Goal: Task Accomplishment & Management: Manage account settings

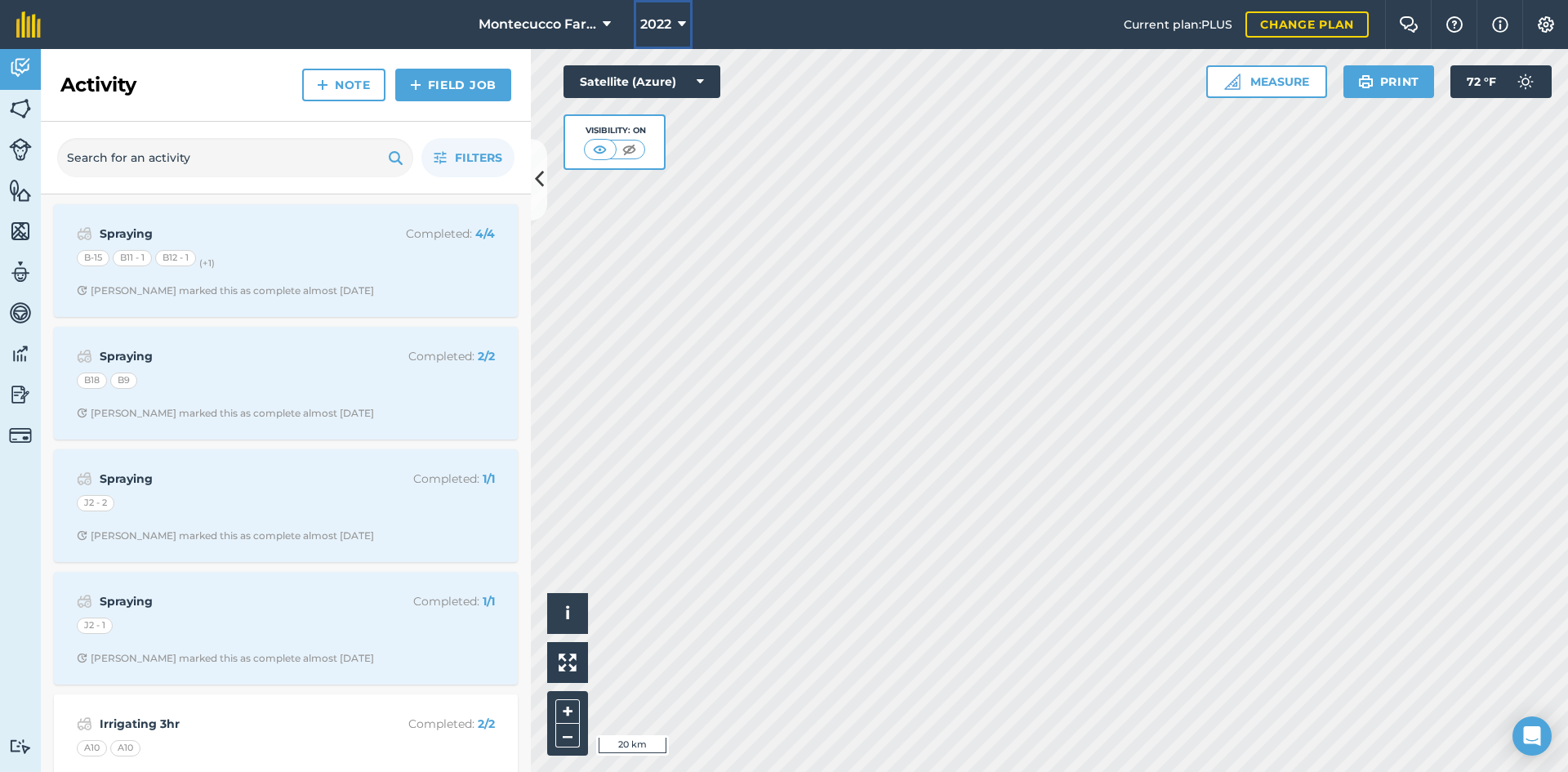
click at [679, 18] on icon at bounding box center [682, 24] width 8 height 19
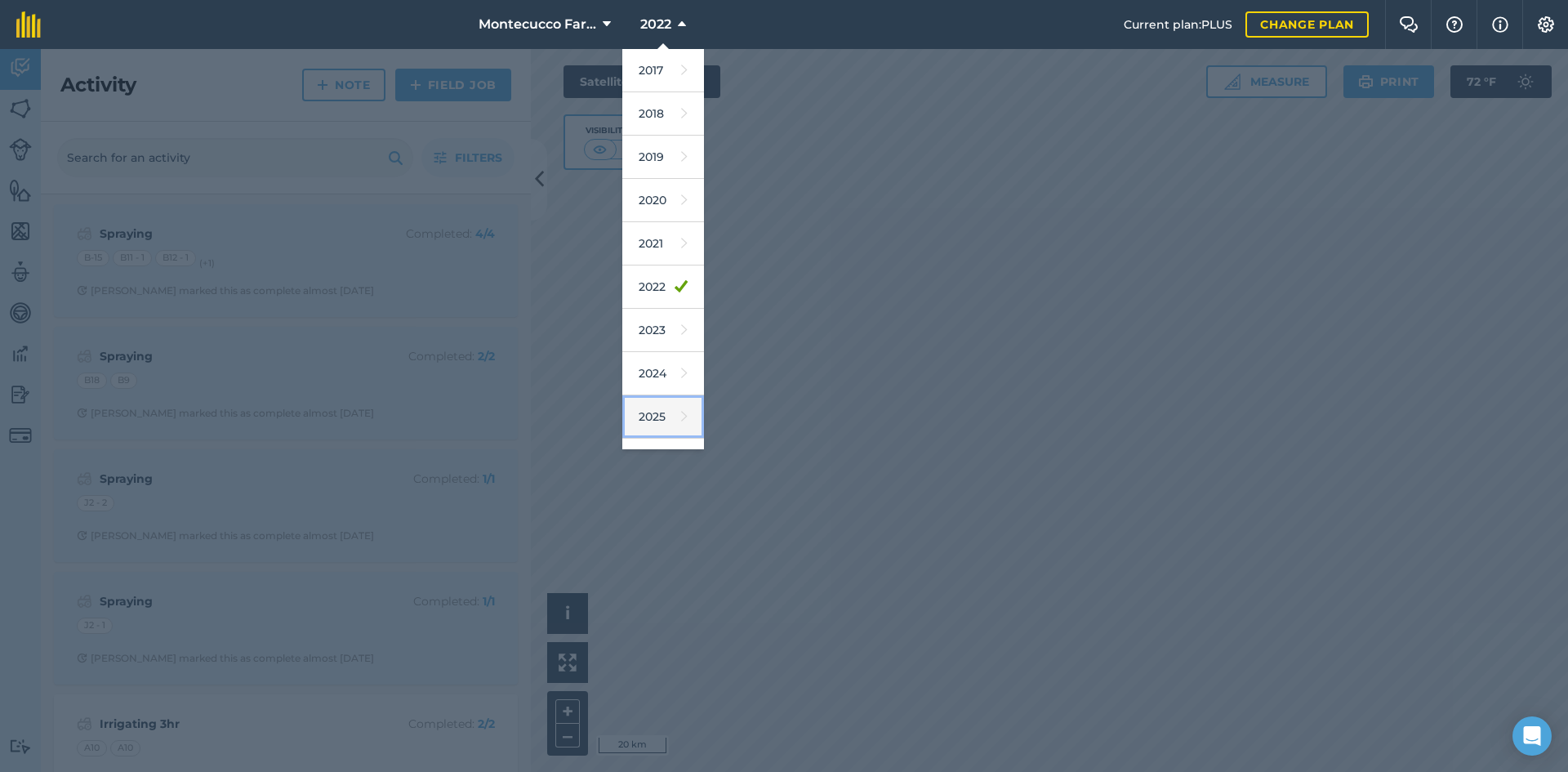
click at [659, 418] on link "2025" at bounding box center [663, 416] width 82 height 43
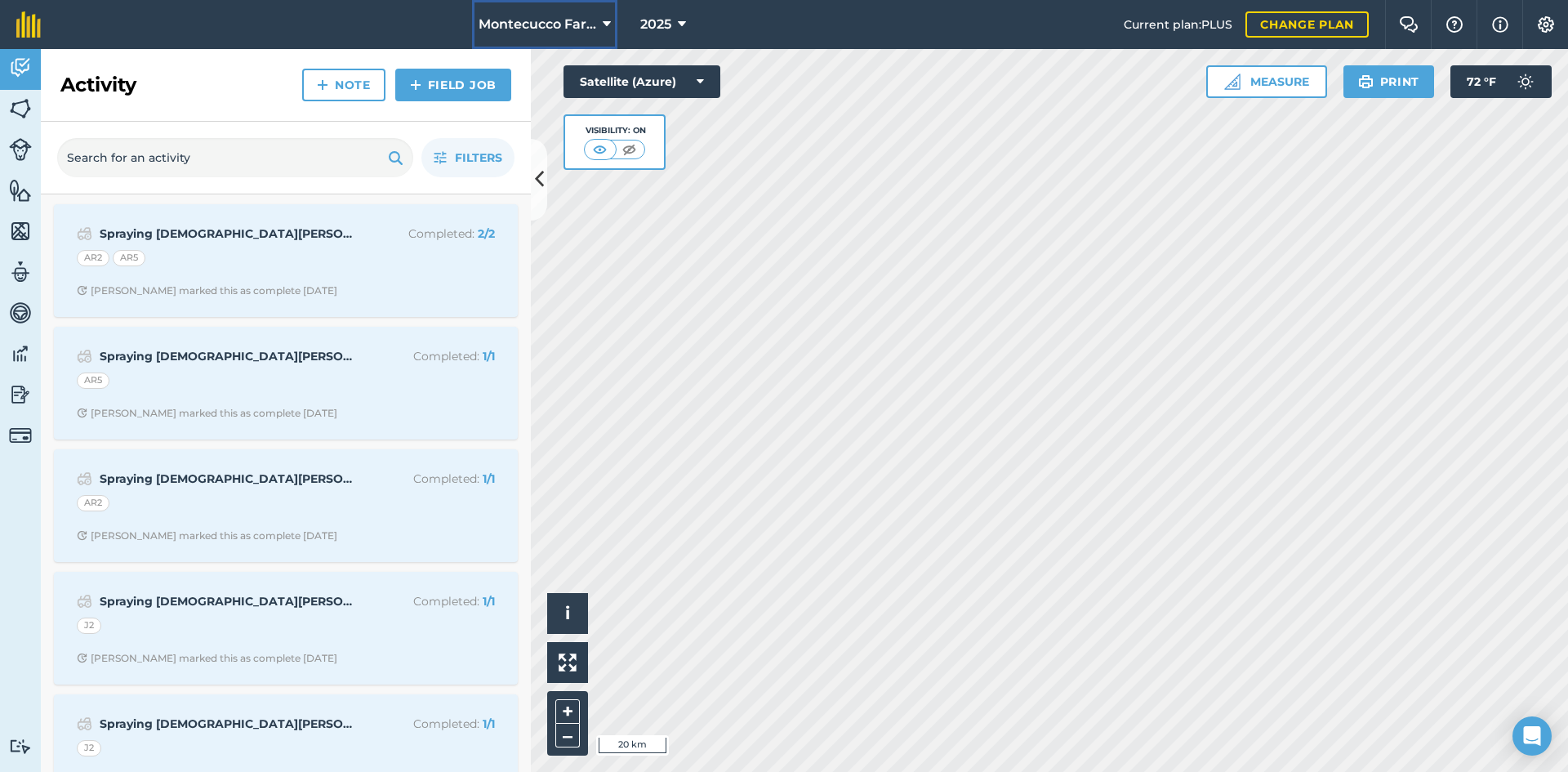
click at [532, 38] on button "Montecucco Farms" at bounding box center [544, 24] width 145 height 49
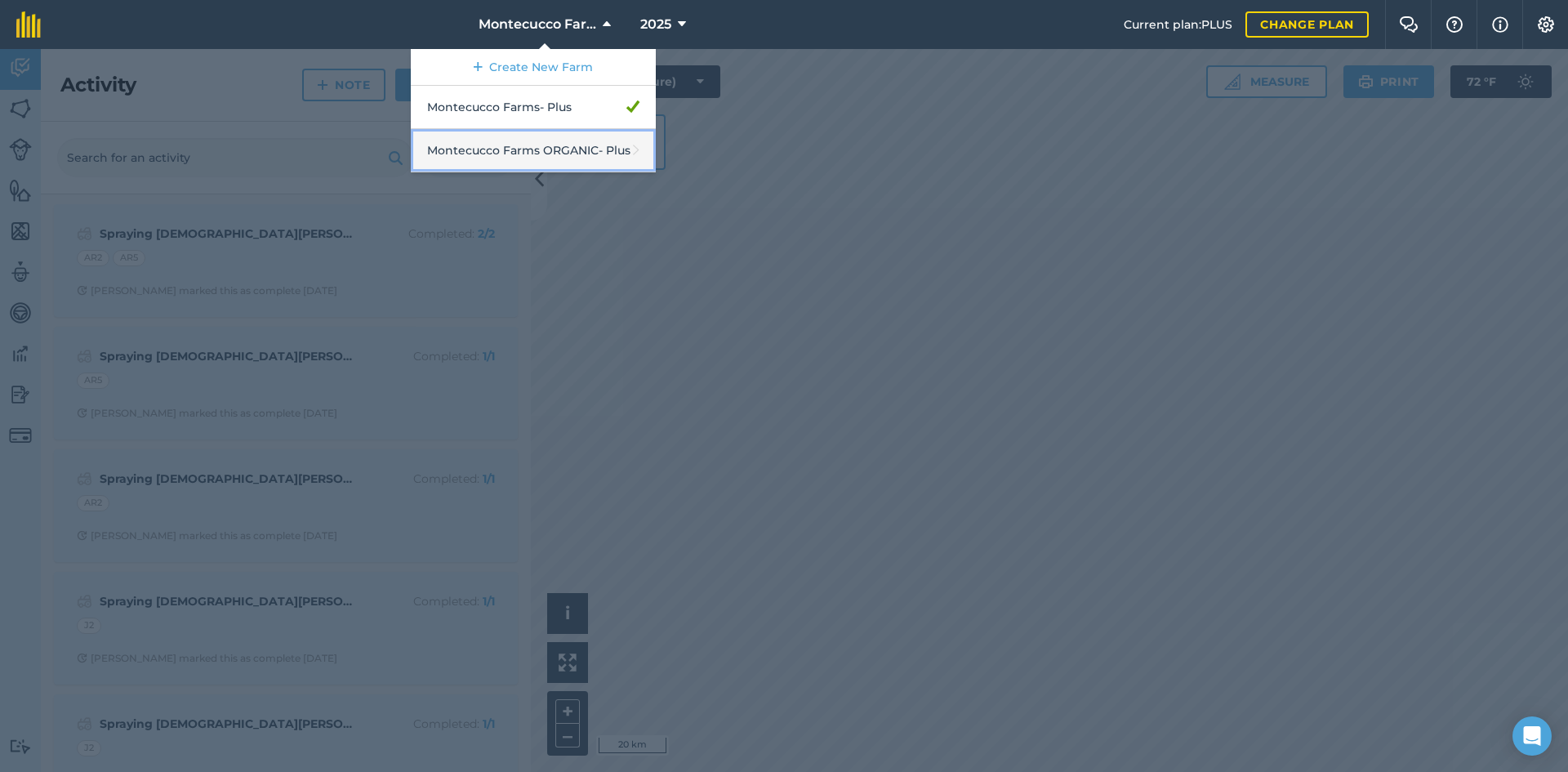
click at [542, 155] on link "Montecucco Farms ORGANIC - Plus" at bounding box center [533, 150] width 245 height 43
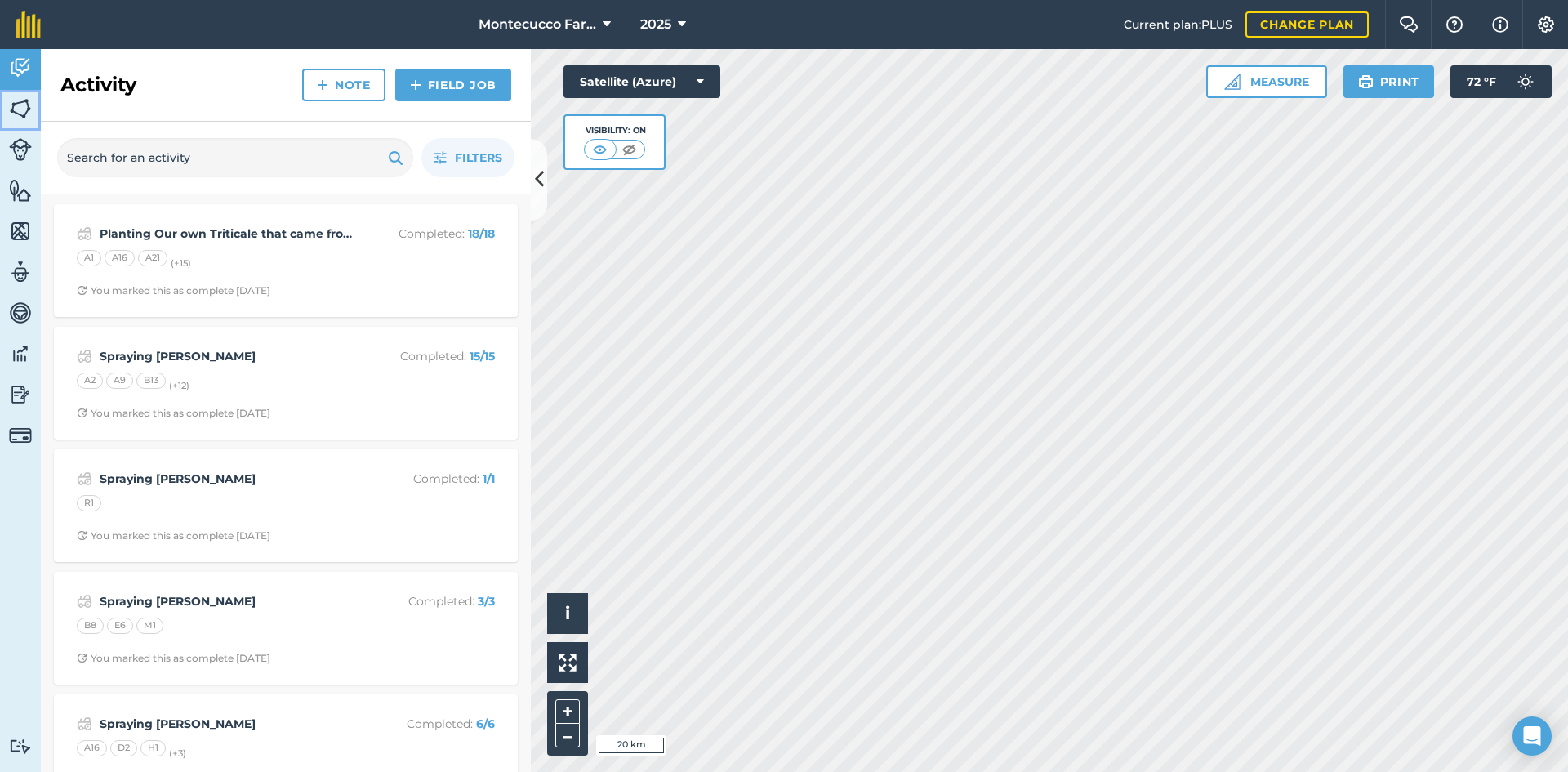
click at [12, 105] on img at bounding box center [20, 108] width 23 height 24
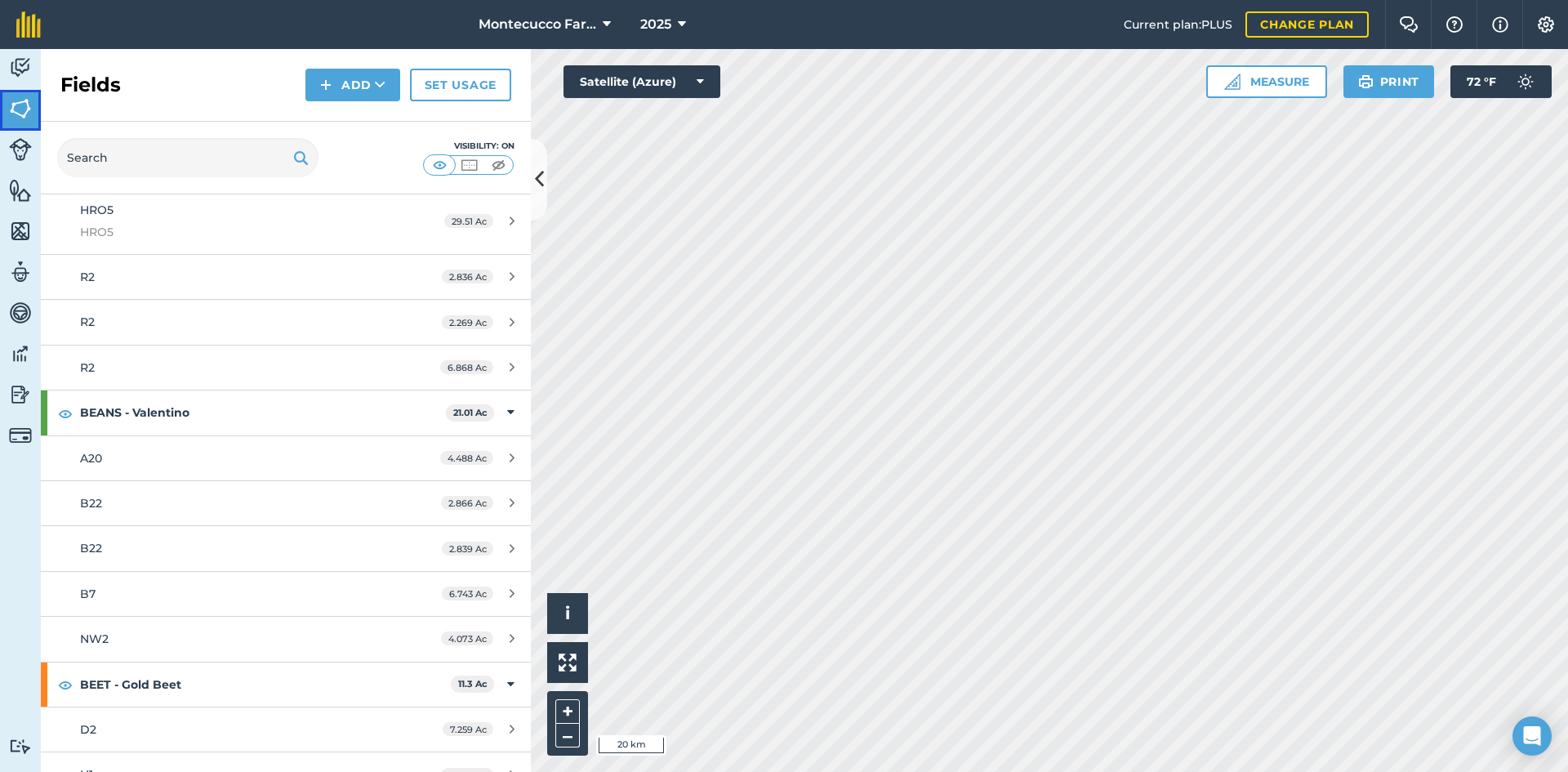
scroll to position [817, 0]
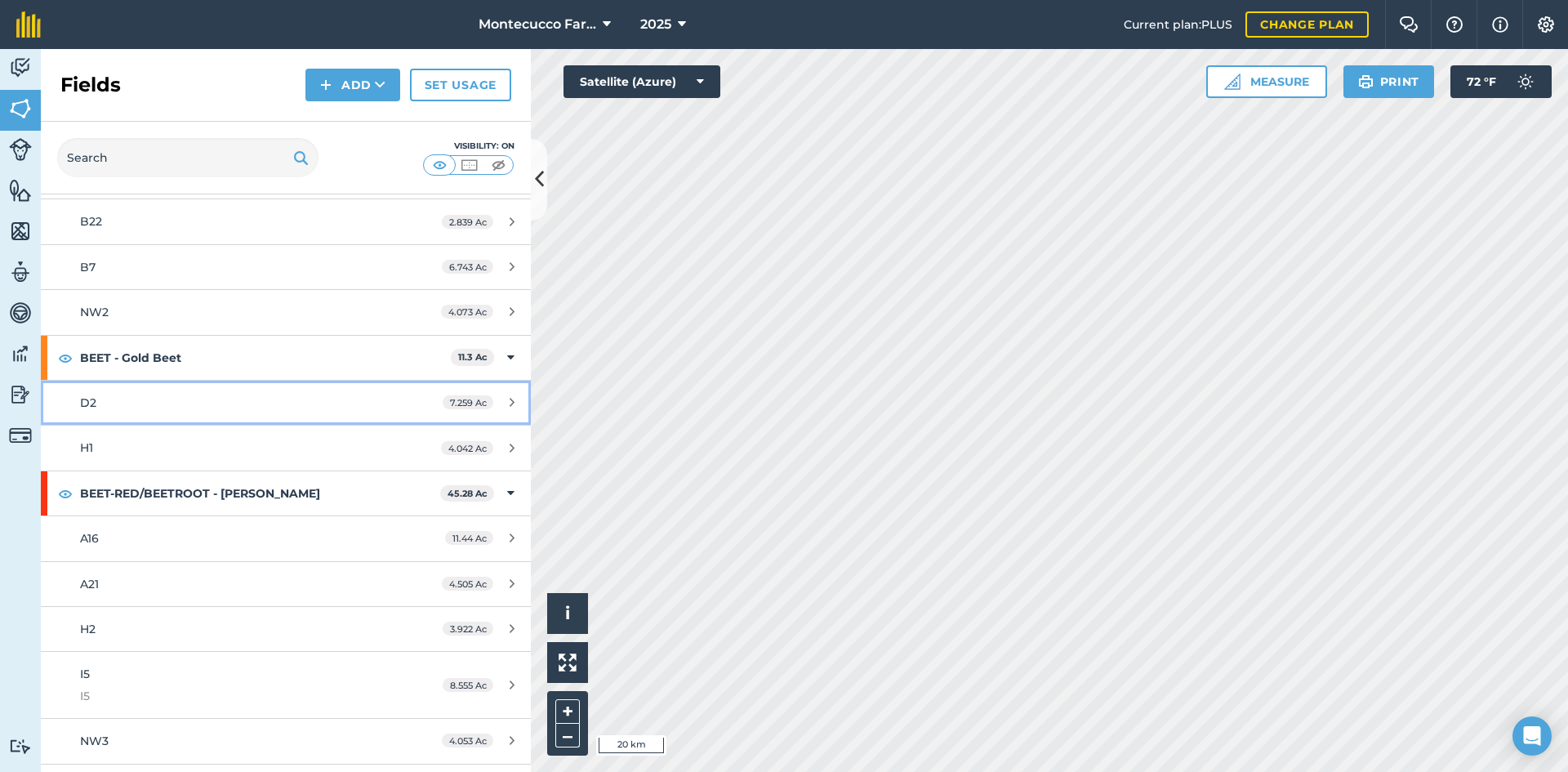
click at [117, 401] on div "D2" at bounding box center [234, 402] width 307 height 18
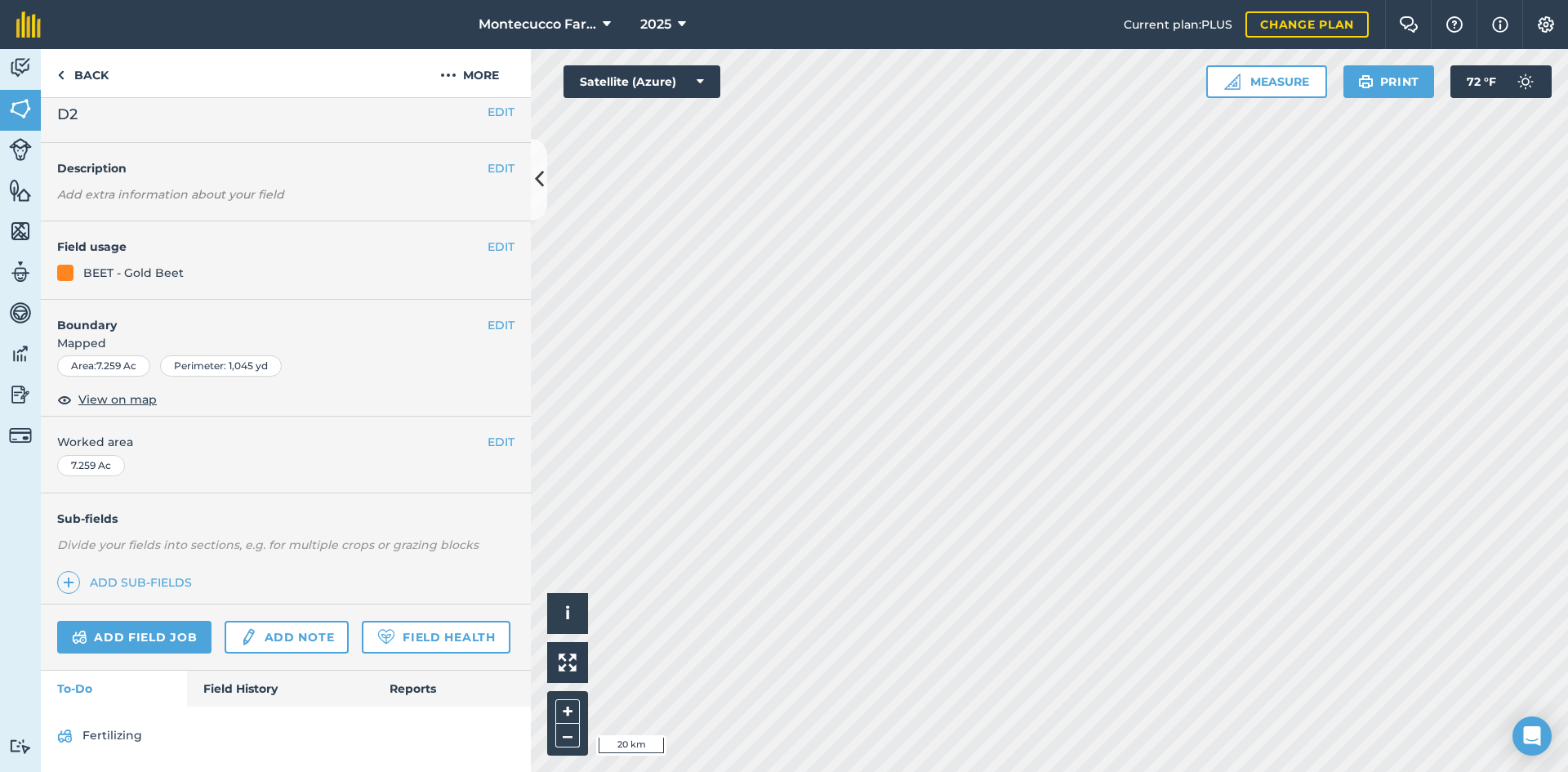
scroll to position [57, 0]
click at [229, 688] on link "Field History" at bounding box center [280, 688] width 186 height 36
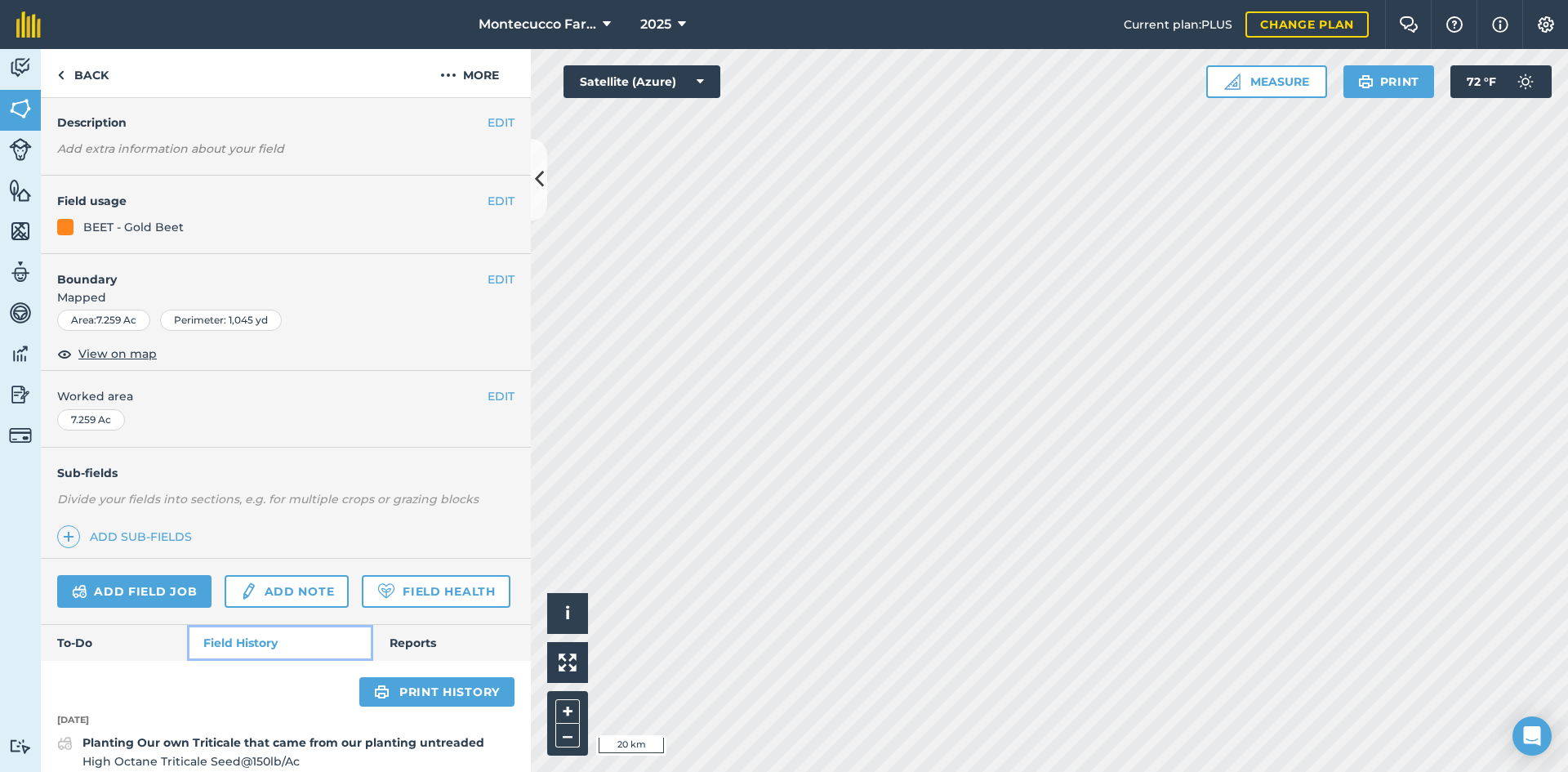
click at [266, 661] on link "Field History" at bounding box center [280, 642] width 186 height 36
click at [279, 661] on link "Field History" at bounding box center [280, 642] width 186 height 36
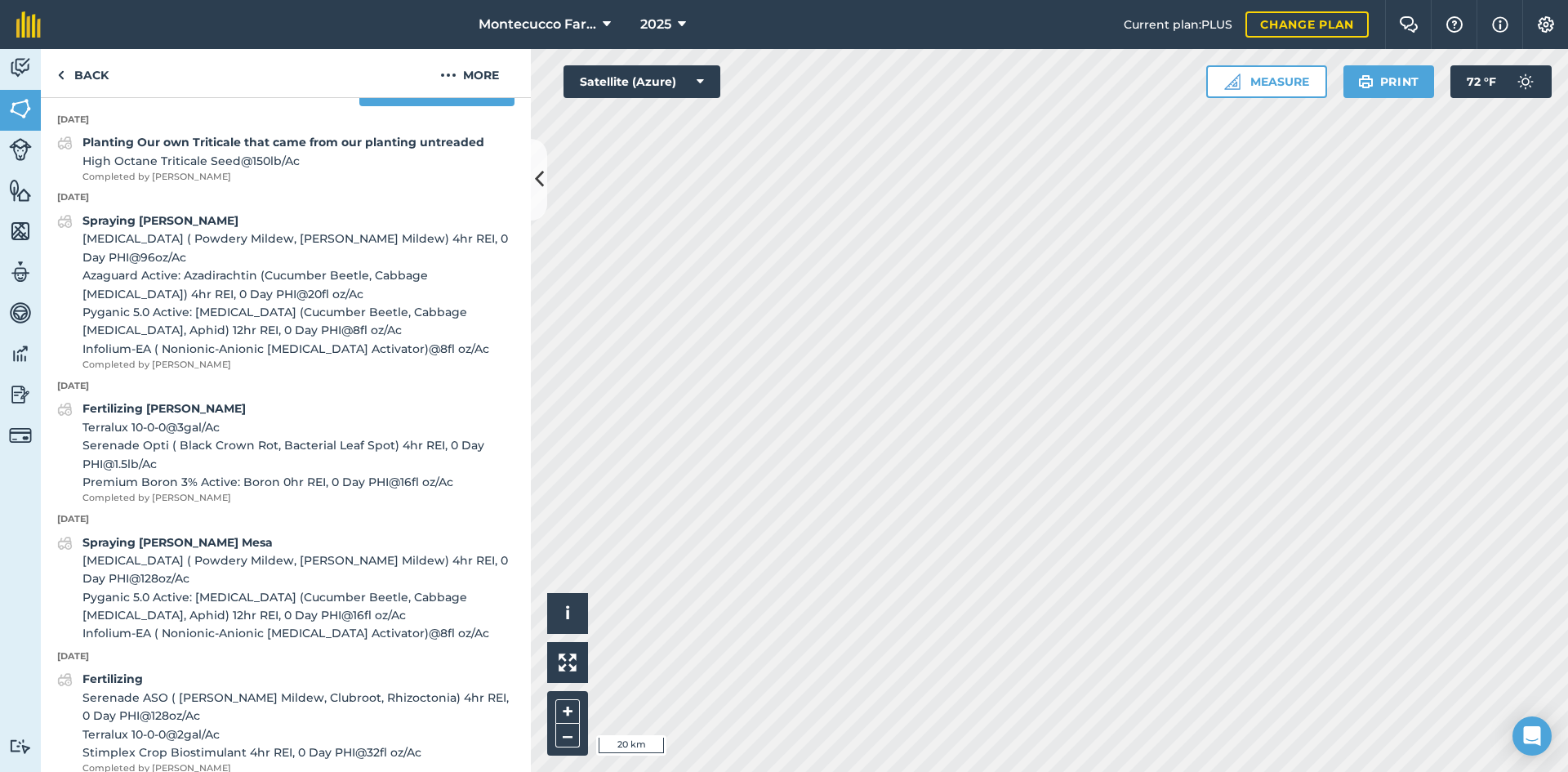
scroll to position [629, 0]
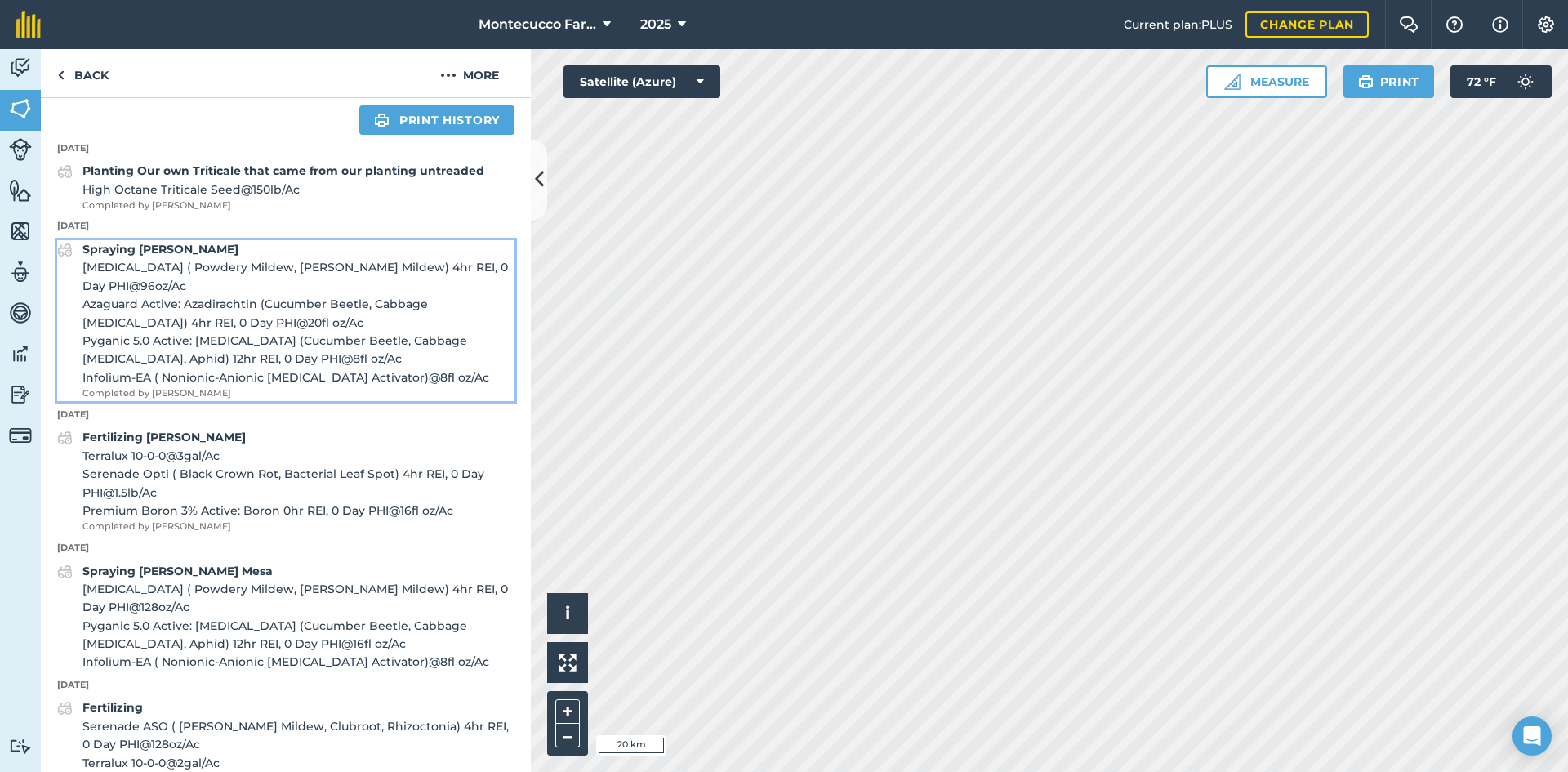
click at [178, 256] on strong "Spraying [PERSON_NAME]" at bounding box center [160, 249] width 156 height 14
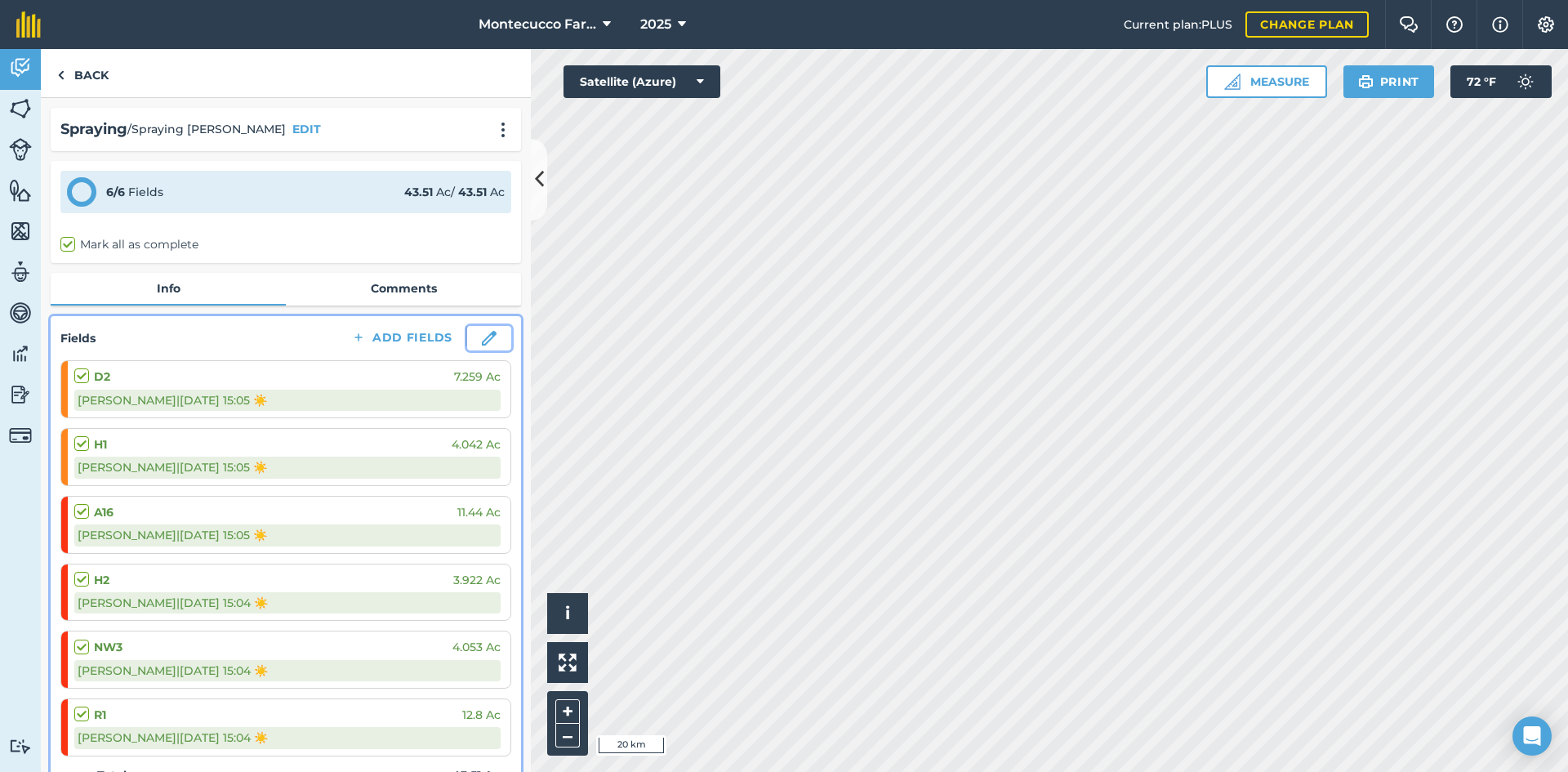
click at [482, 340] on img at bounding box center [489, 337] width 14 height 14
select select "Sunny"
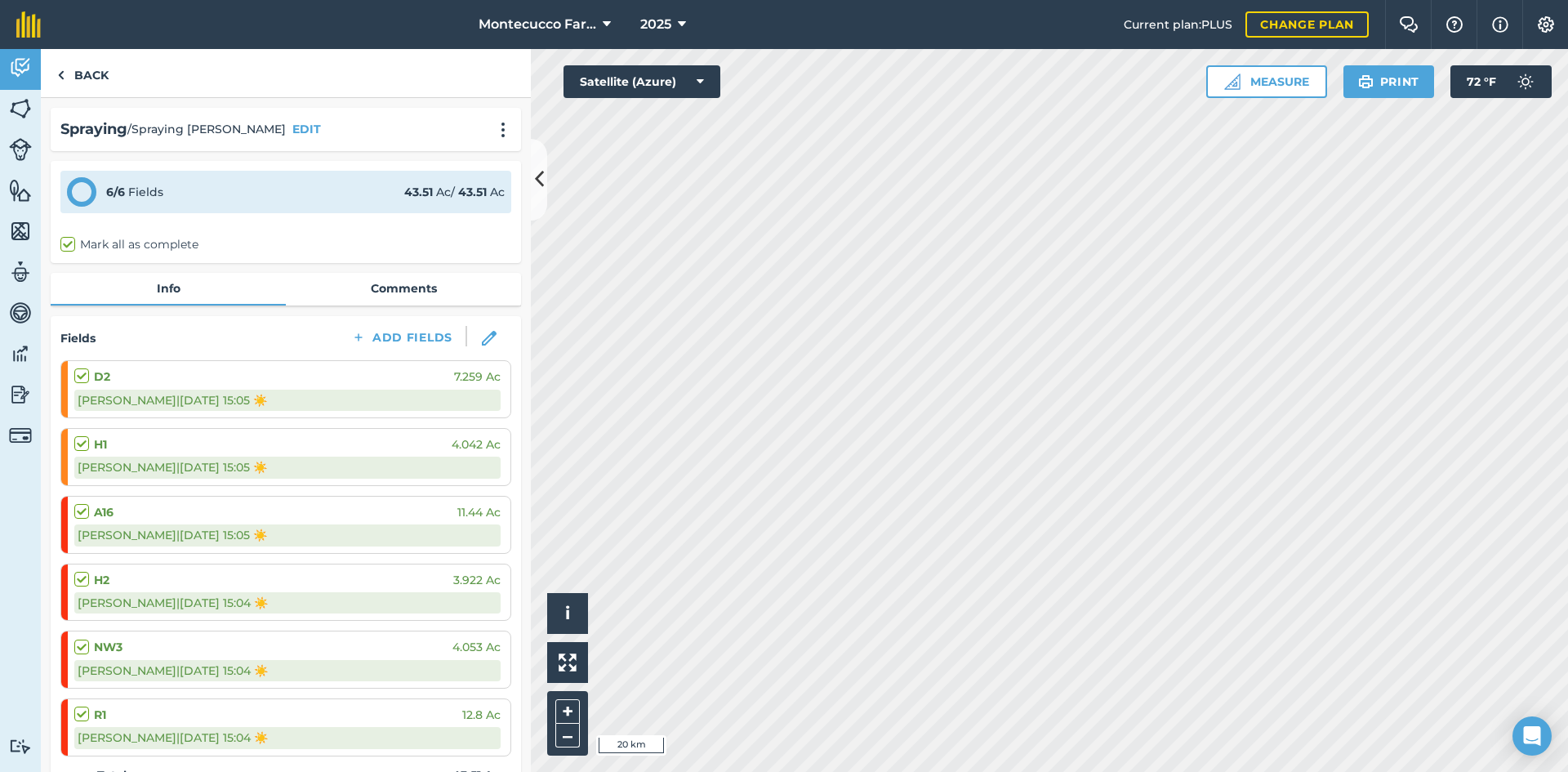
select select "Sunny"
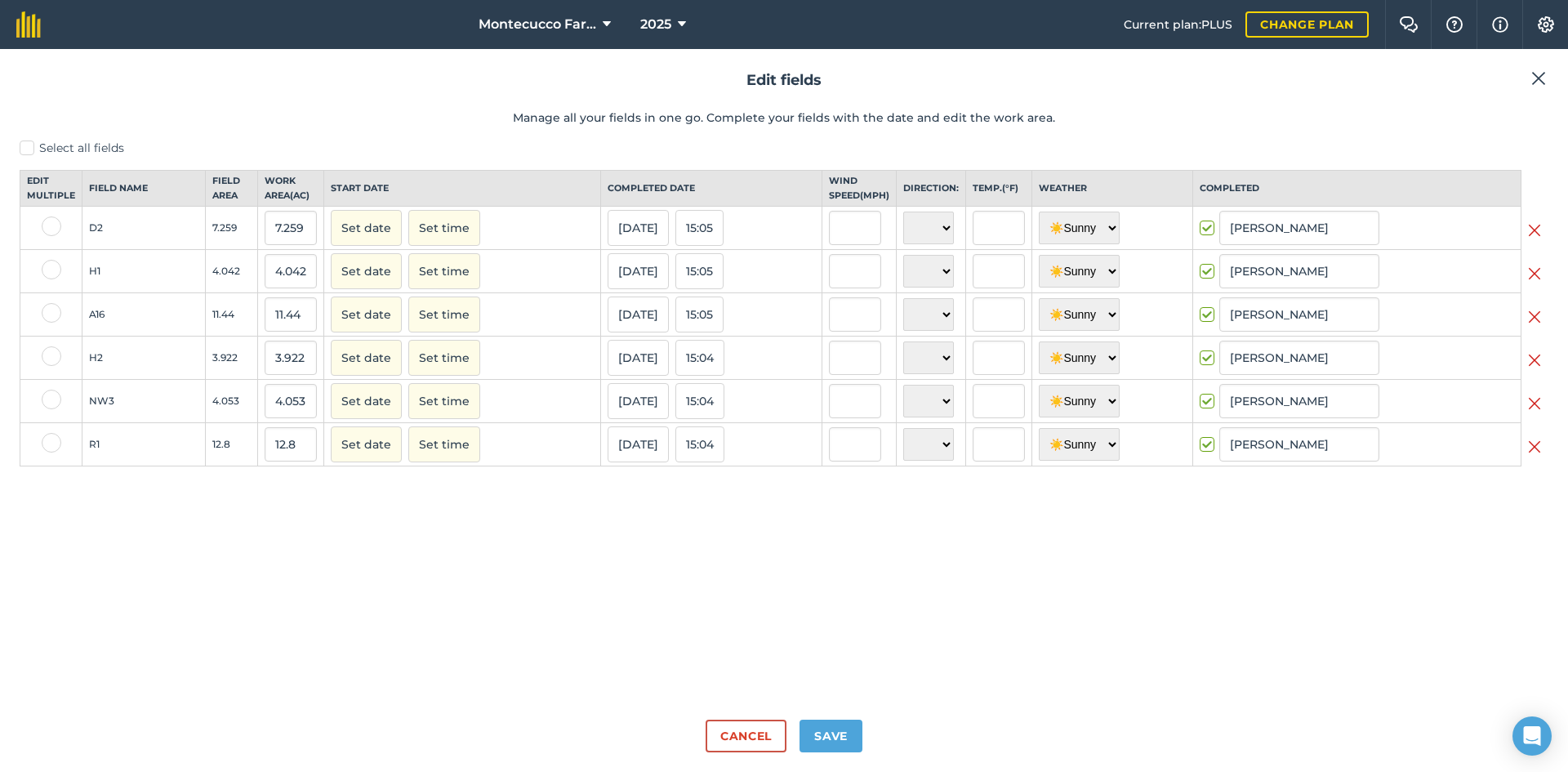
click at [49, 236] on label at bounding box center [51, 226] width 19 height 19
click at [49, 227] on input "checkbox" at bounding box center [46, 222] width 11 height 11
checkbox input "true"
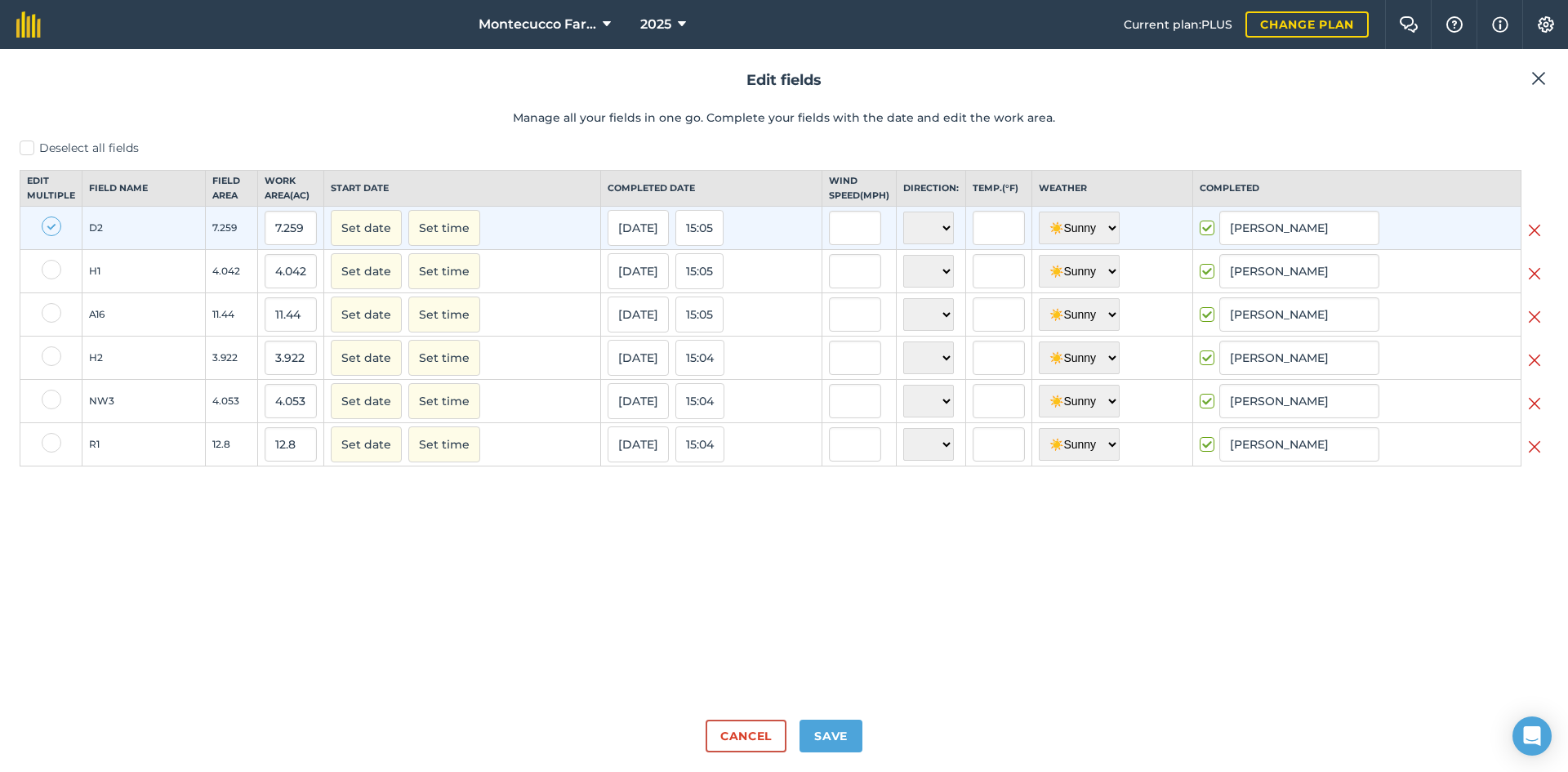
click at [1535, 240] on img at bounding box center [1534, 229] width 13 height 19
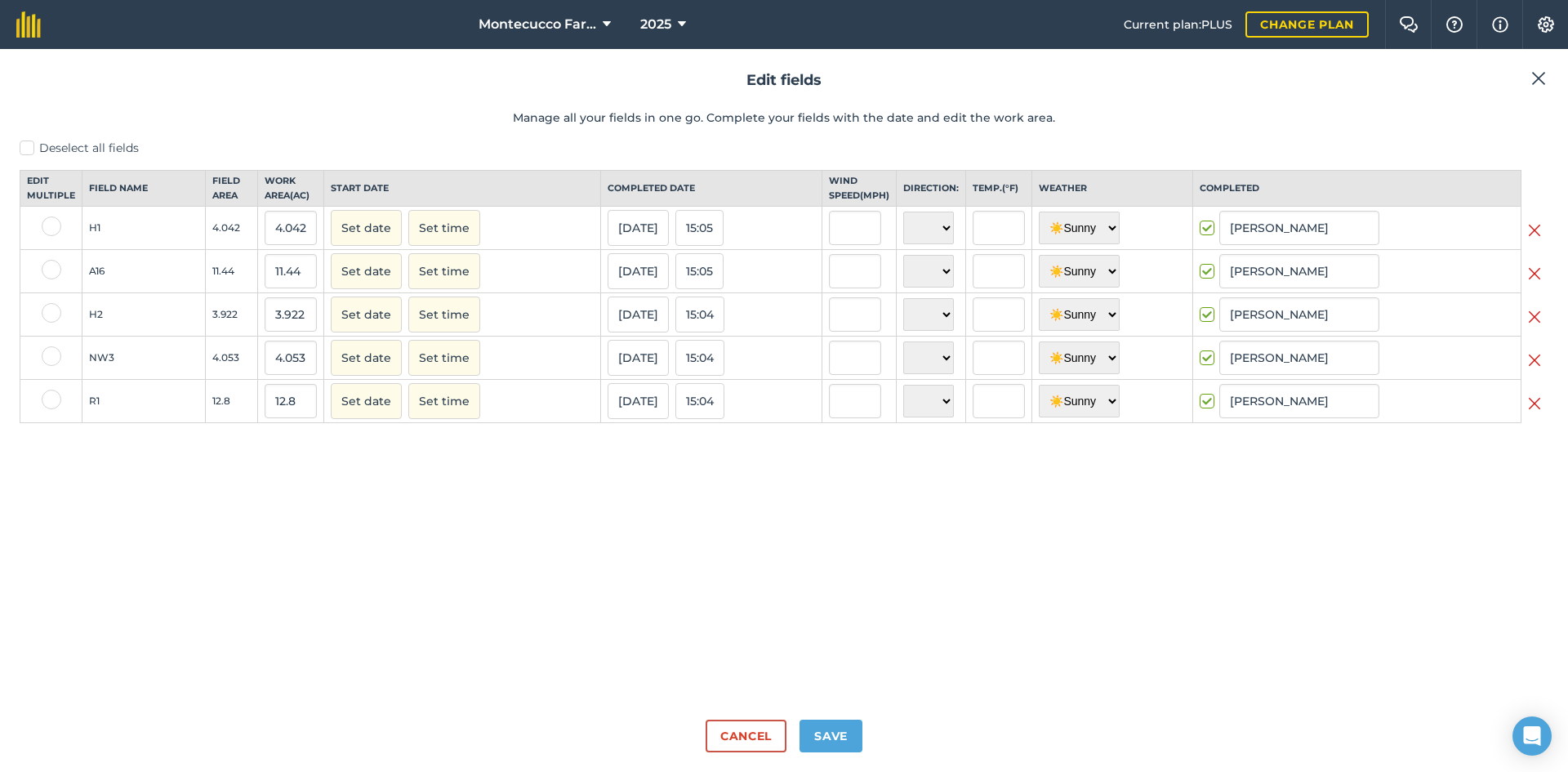
click at [1536, 80] on img at bounding box center [1538, 78] width 14 height 19
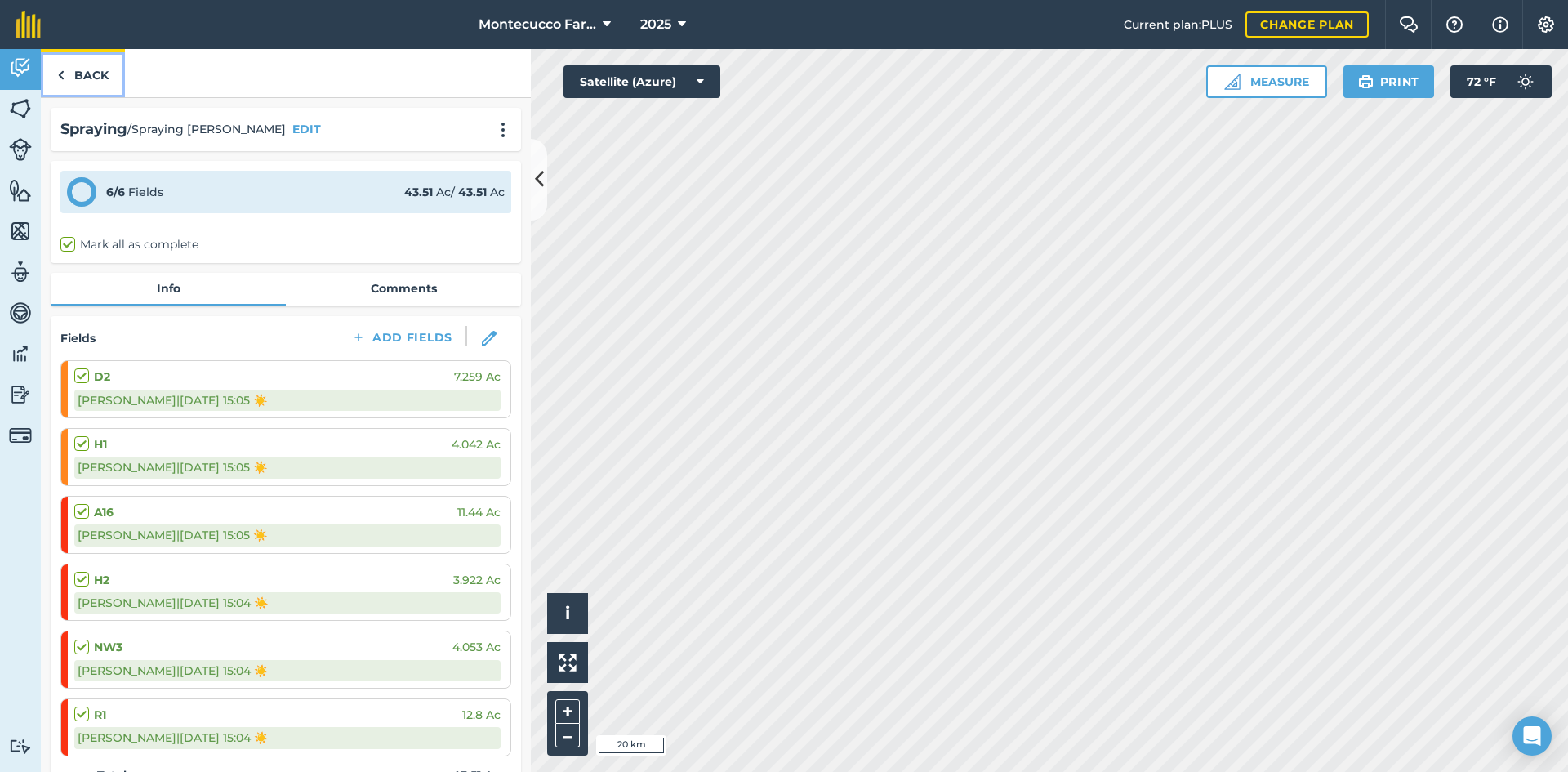
click at [72, 74] on link "Back" at bounding box center [83, 73] width 84 height 48
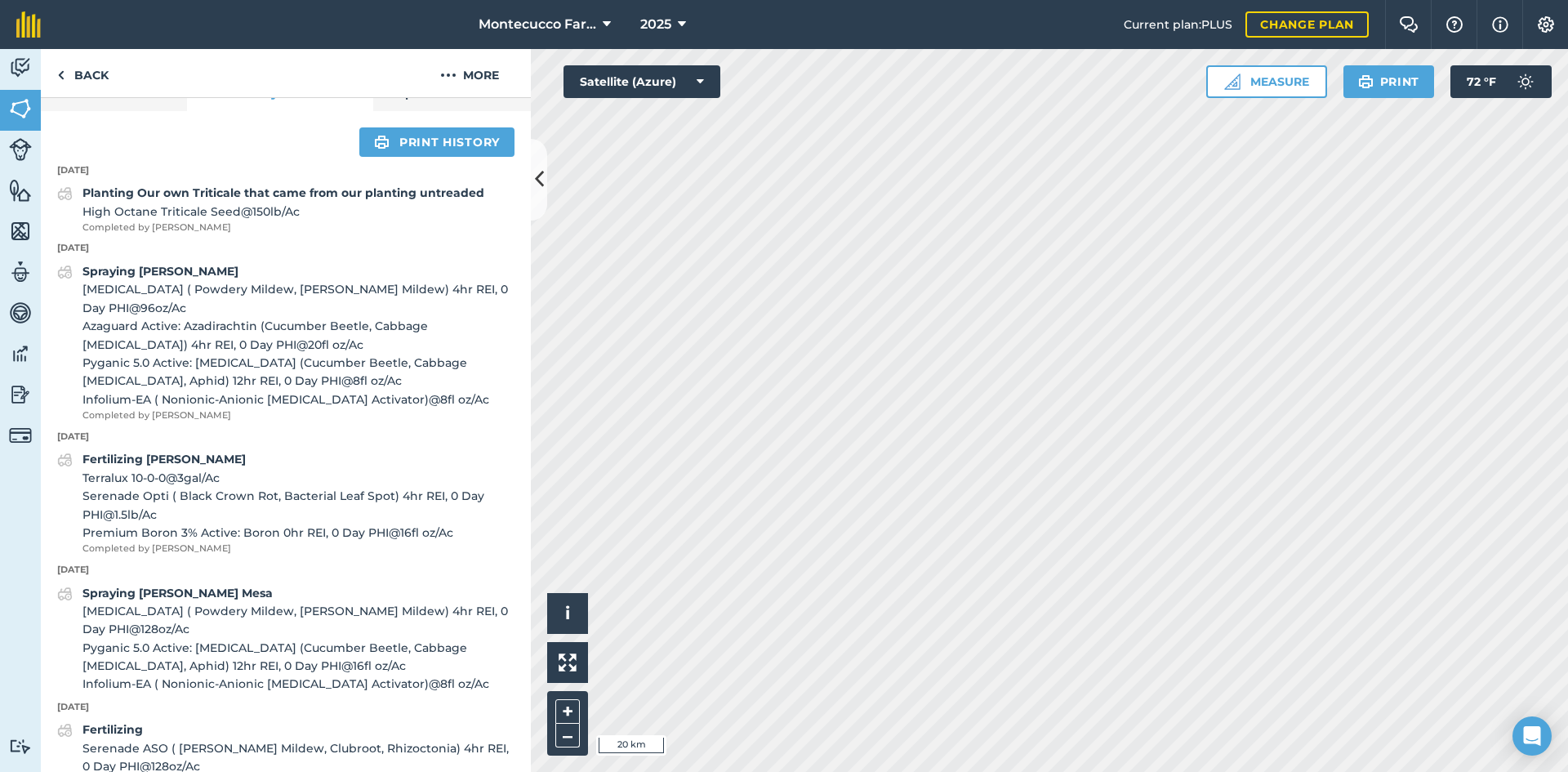
scroll to position [653, 0]
